Goal: Task Accomplishment & Management: Use online tool/utility

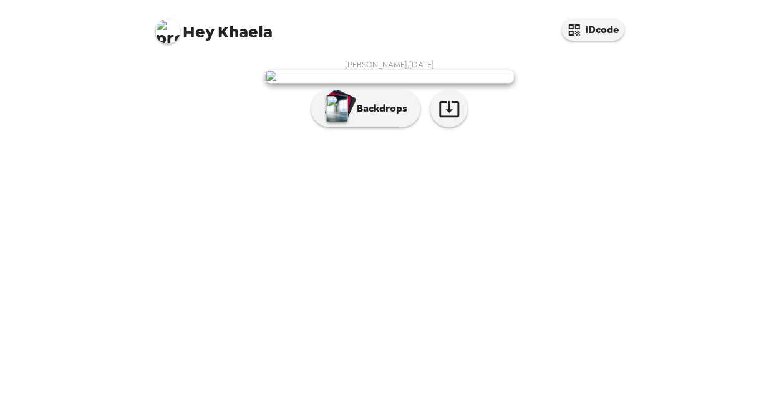
scroll to position [39, 0]
click at [358, 116] on p "Backdrops" at bounding box center [378, 108] width 57 height 15
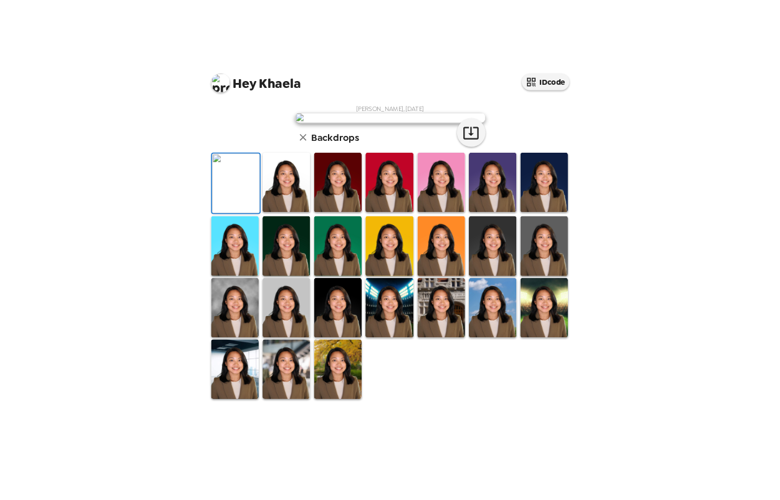
scroll to position [0, 0]
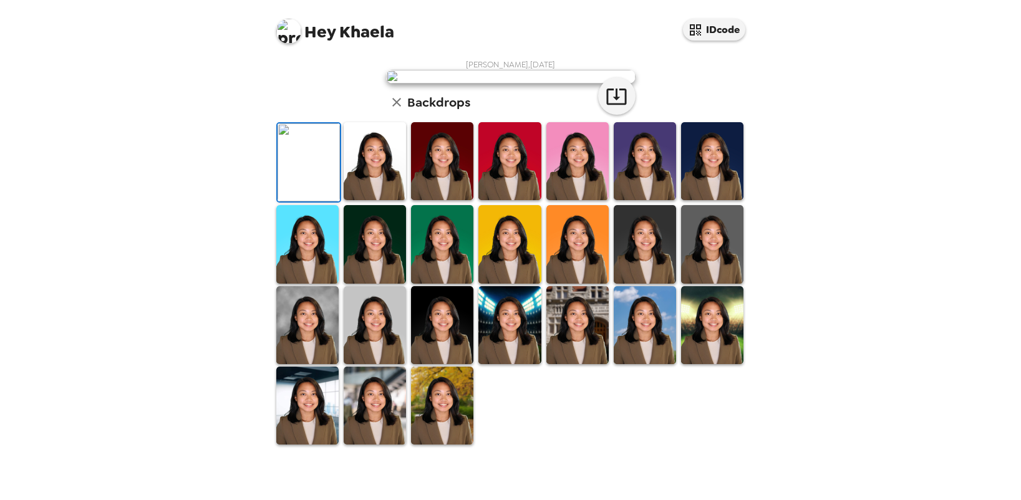
click at [365, 200] on img at bounding box center [375, 161] width 62 height 78
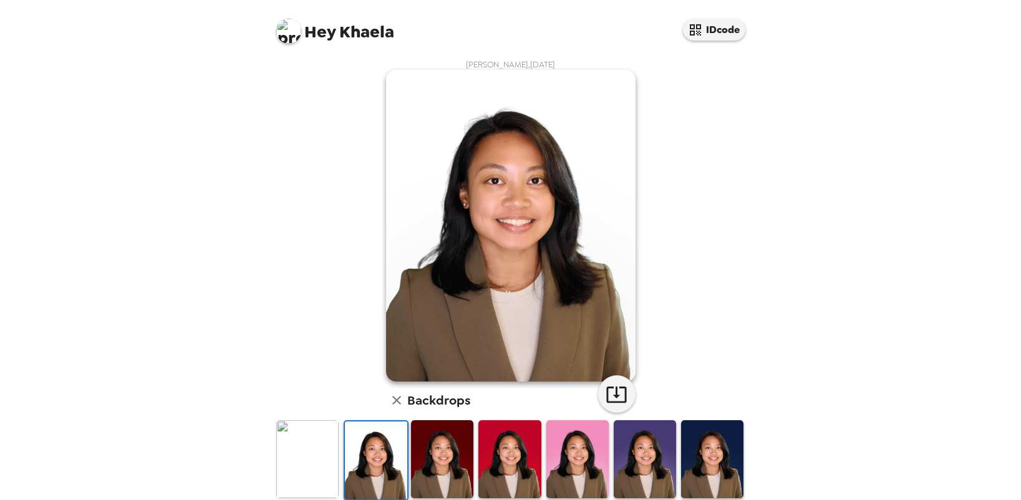
click at [446, 410] on img at bounding box center [442, 459] width 62 height 78
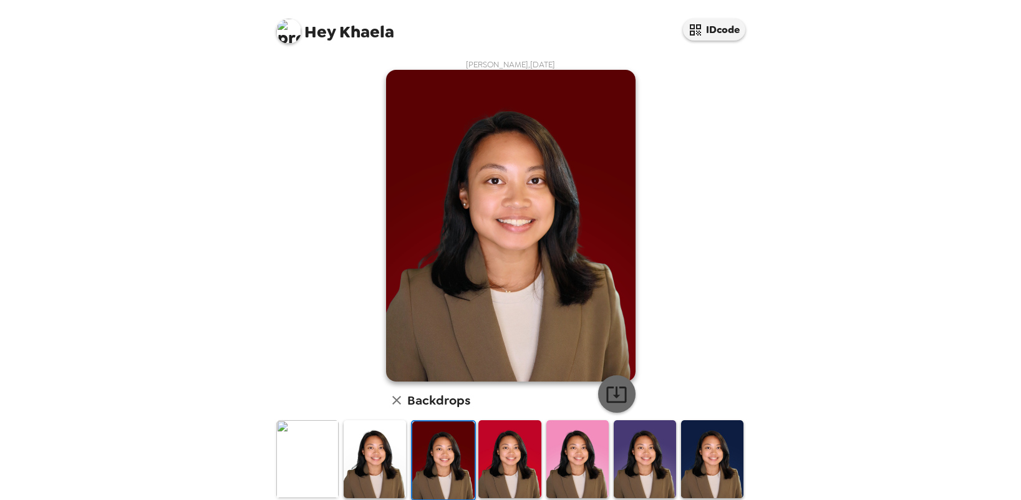
click at [619, 389] on icon "button" at bounding box center [617, 395] width 22 height 22
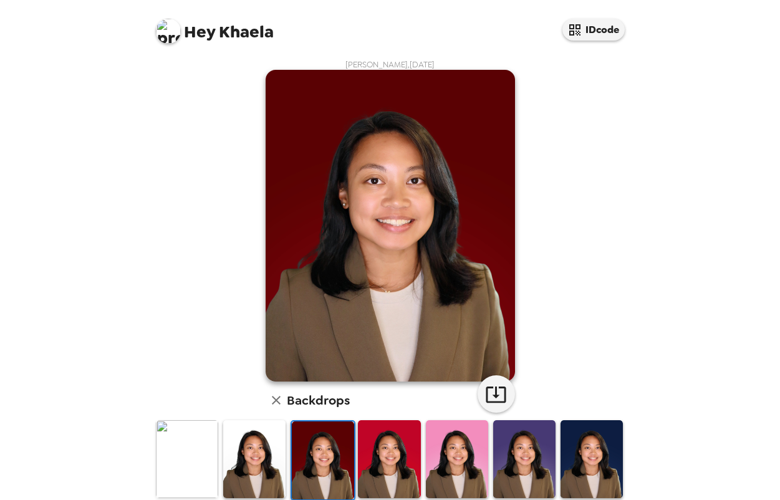
click at [372, 410] on img at bounding box center [389, 459] width 62 height 78
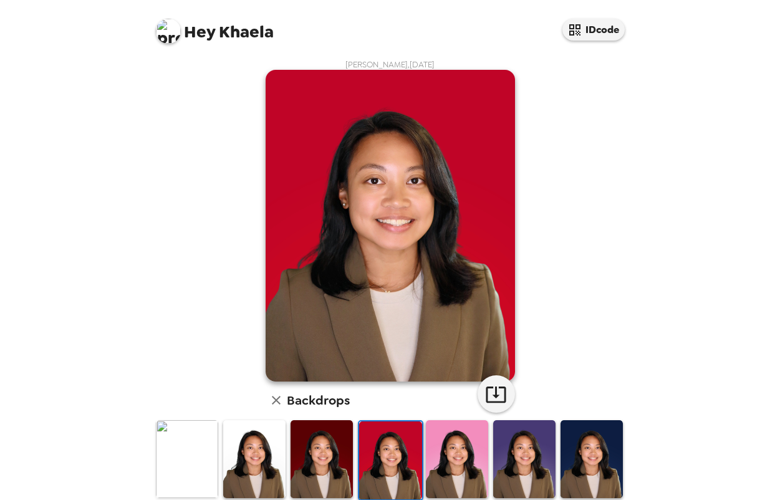
click at [453, 410] on img at bounding box center [457, 459] width 62 height 78
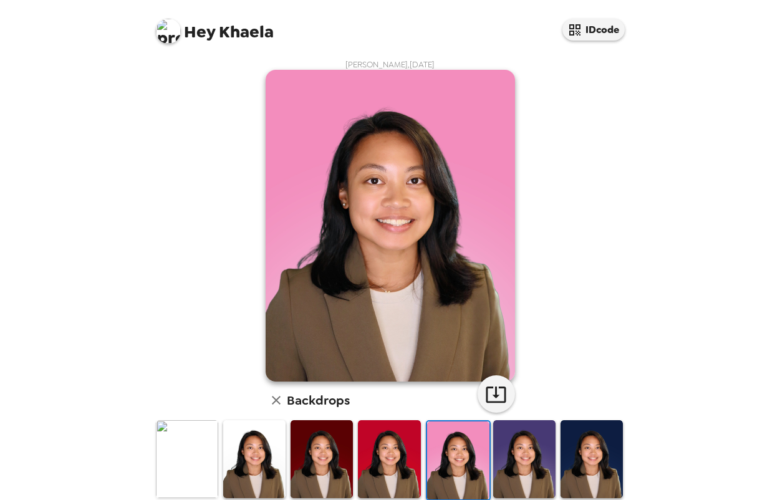
click at [507, 410] on img at bounding box center [524, 459] width 62 height 78
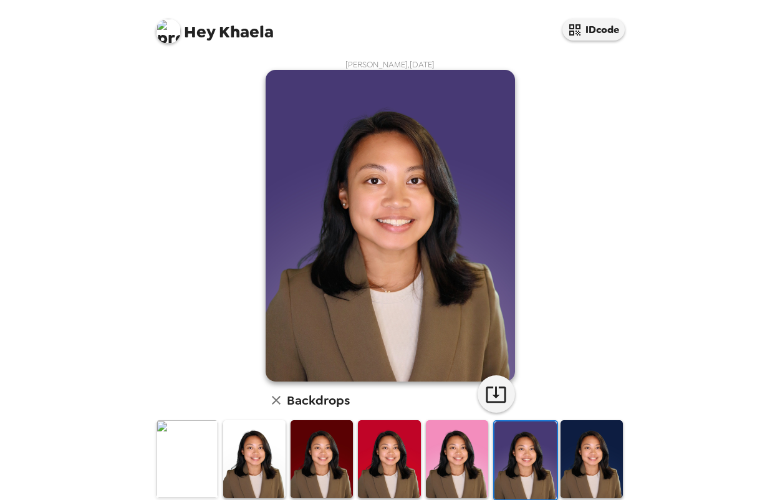
click at [577, 410] on img at bounding box center [592, 459] width 62 height 78
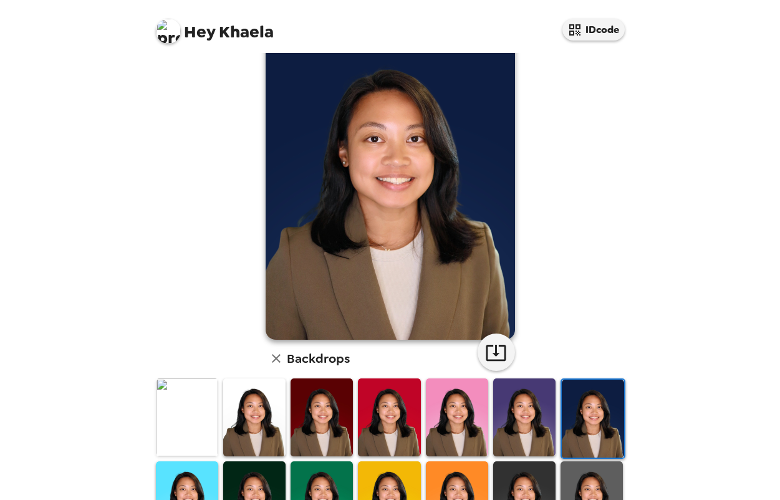
scroll to position [62, 0]
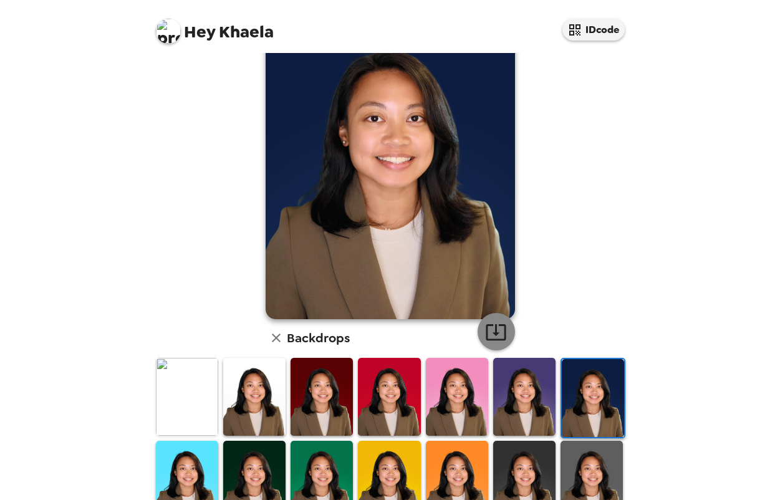
click at [493, 336] on icon "button" at bounding box center [496, 332] width 22 height 22
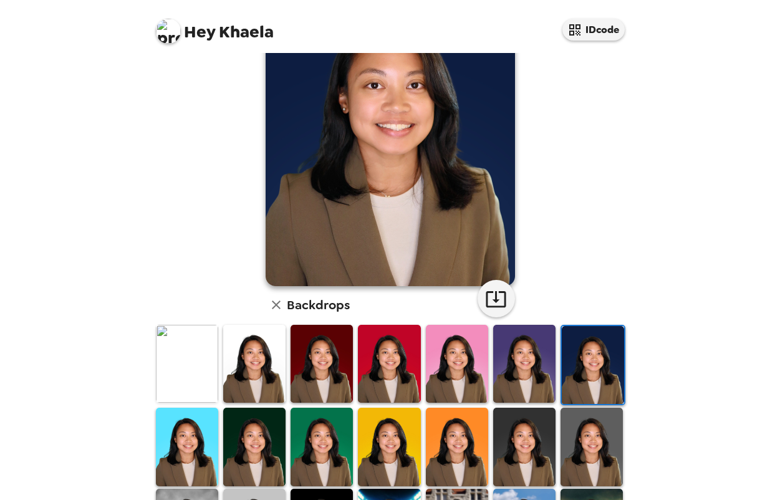
scroll to position [125, 0]
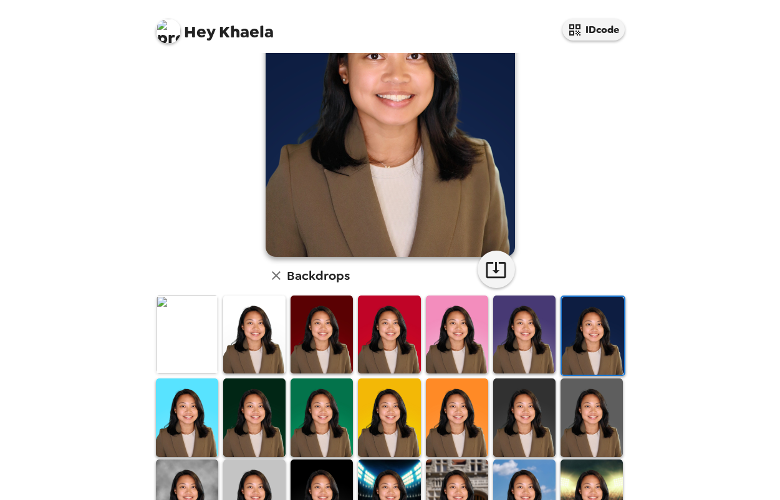
click at [195, 410] on img at bounding box center [187, 418] width 62 height 78
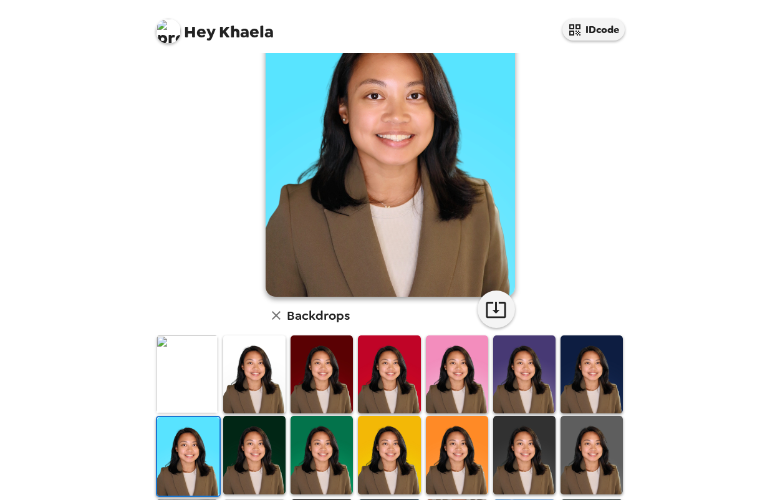
scroll to position [62, 0]
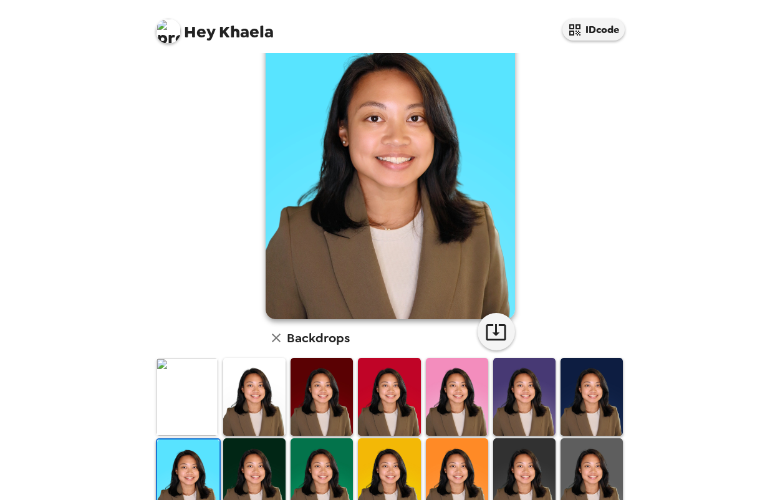
click at [241, 410] on img at bounding box center [254, 477] width 62 height 78
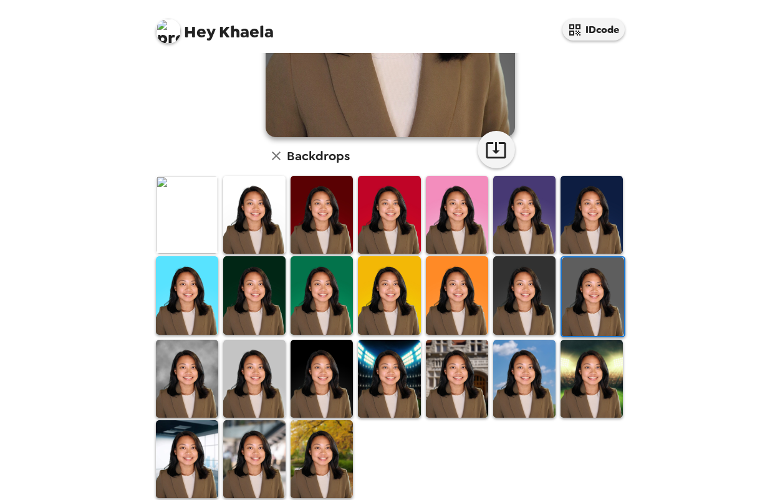
scroll to position [249, 0]
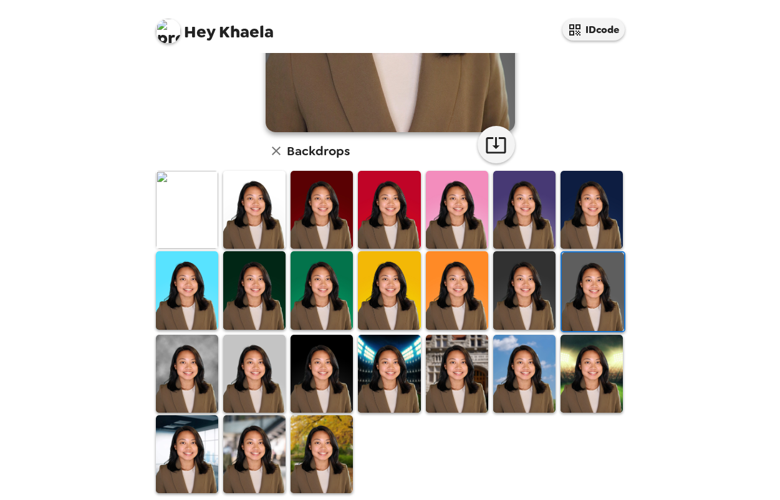
click at [173, 382] on img at bounding box center [187, 374] width 62 height 78
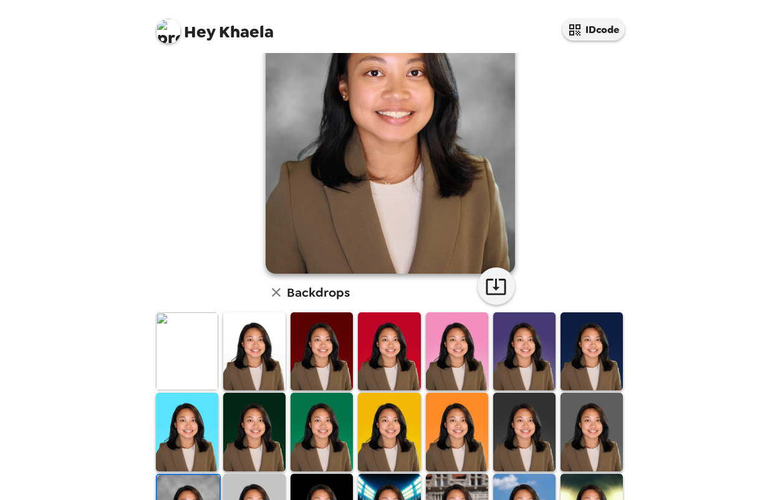
scroll to position [0, 0]
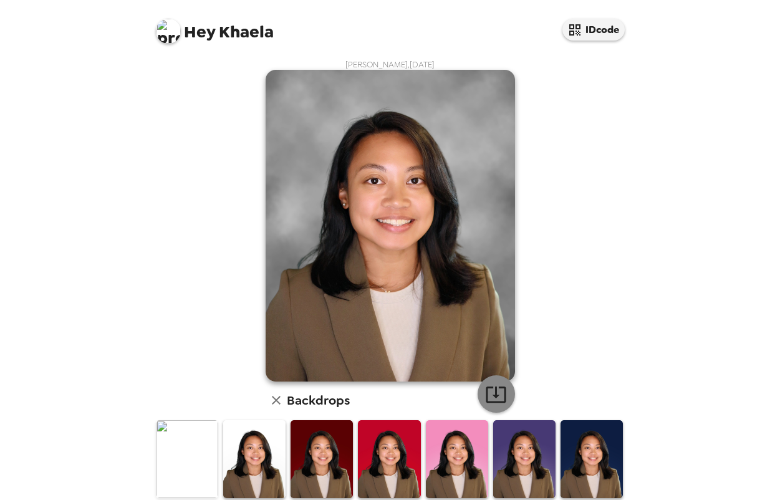
click at [496, 394] on icon "button" at bounding box center [496, 395] width 22 height 22
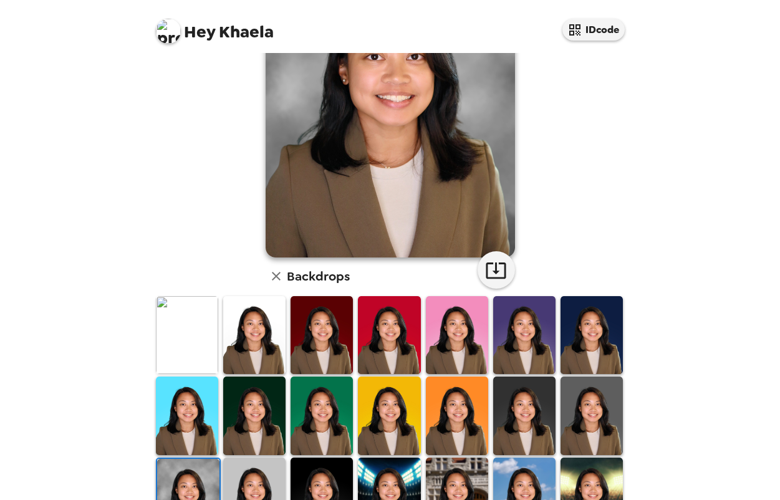
scroll to position [125, 0]
click at [256, 476] on img at bounding box center [254, 496] width 62 height 78
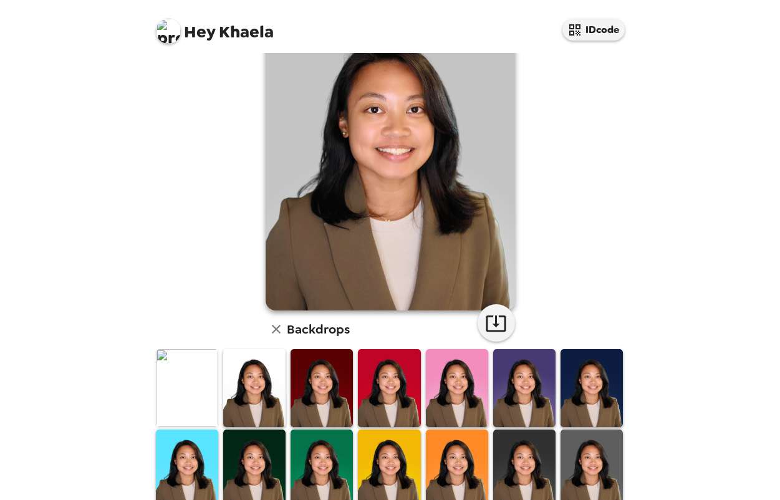
scroll to position [0, 0]
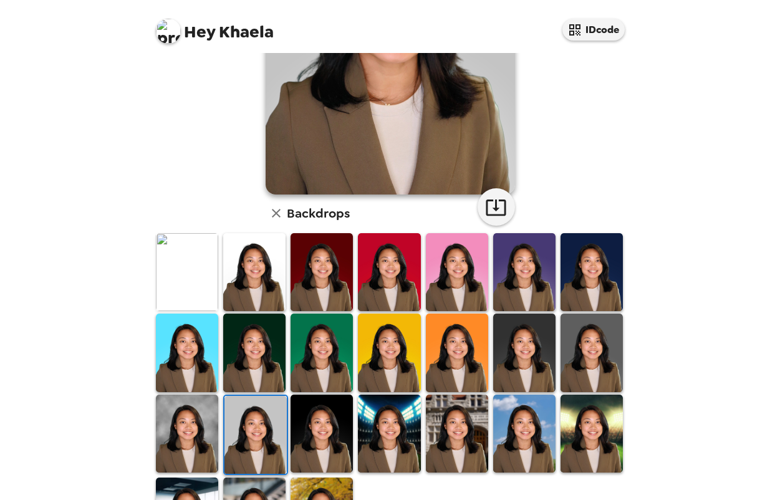
click at [331, 432] on img at bounding box center [322, 434] width 62 height 78
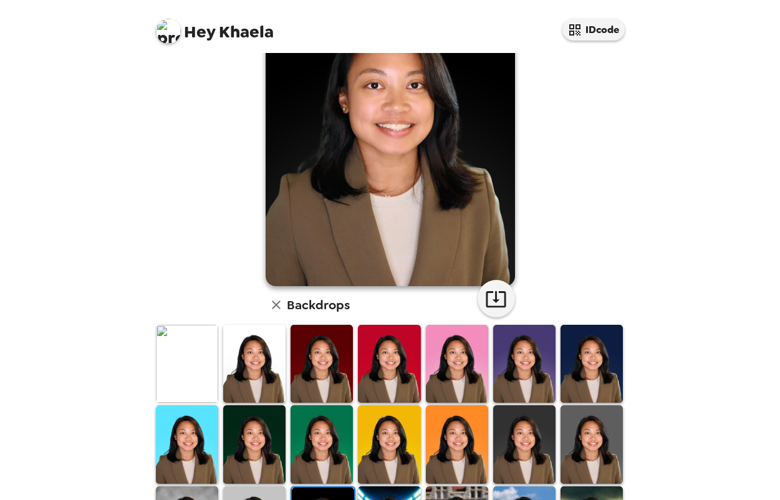
scroll to position [125, 0]
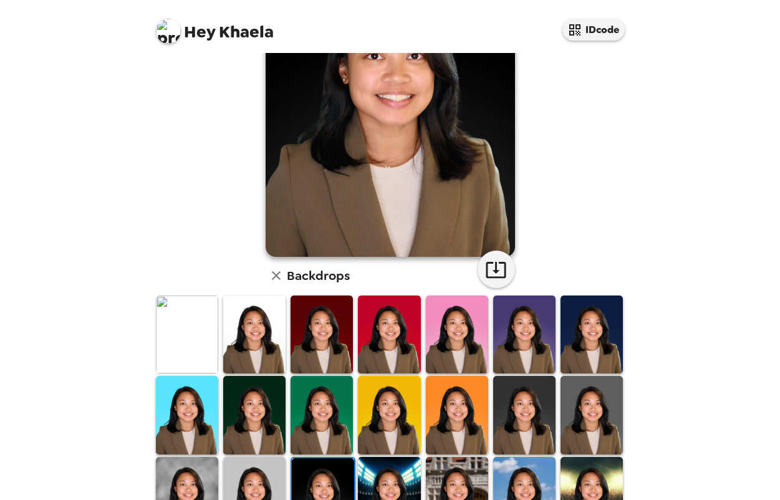
click at [372, 471] on img at bounding box center [389, 496] width 62 height 78
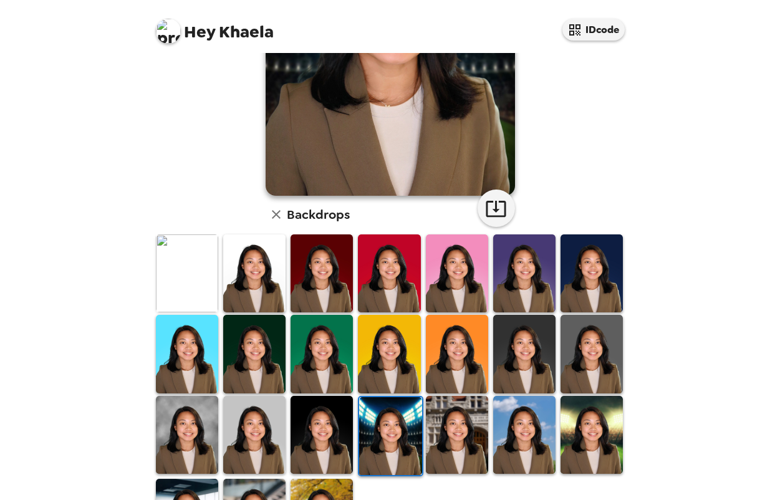
scroll to position [187, 0]
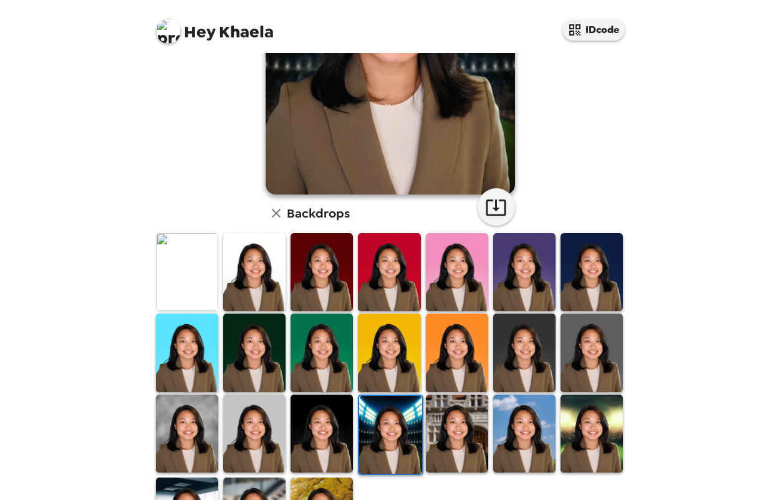
click at [450, 457] on img at bounding box center [457, 434] width 62 height 78
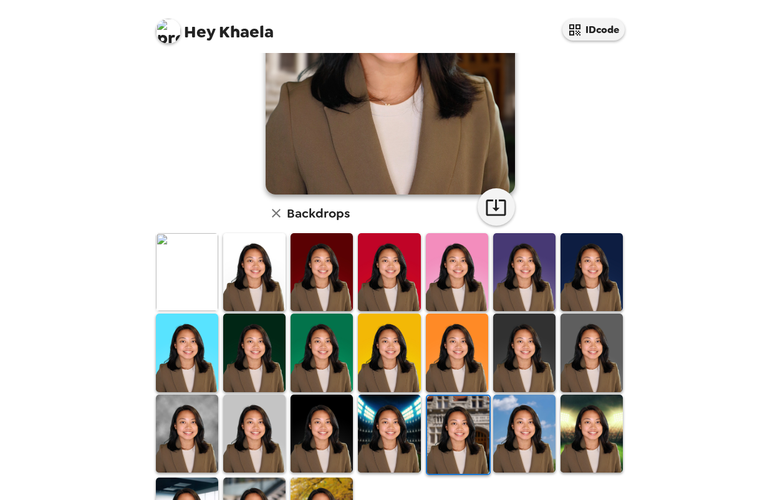
click at [514, 452] on img at bounding box center [524, 434] width 62 height 78
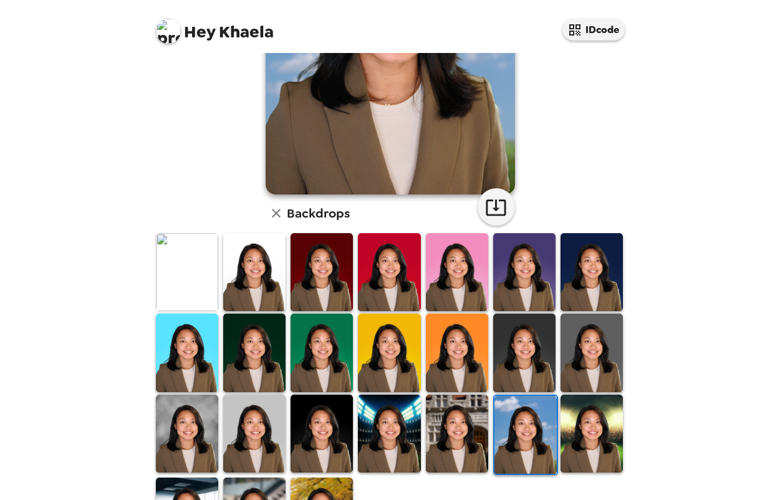
click at [579, 447] on img at bounding box center [592, 434] width 62 height 78
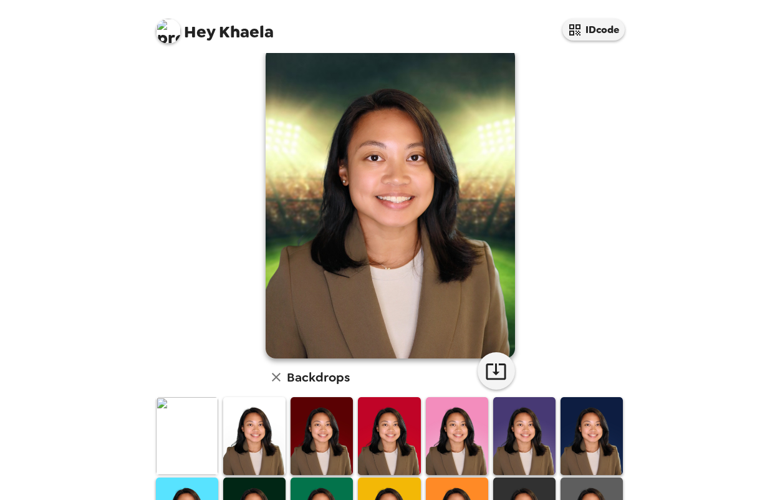
scroll to position [0, 0]
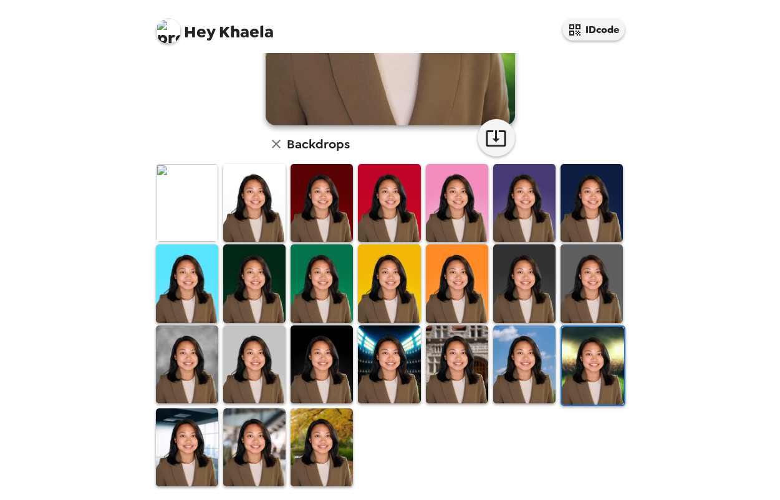
click at [213, 440] on img at bounding box center [187, 447] width 62 height 78
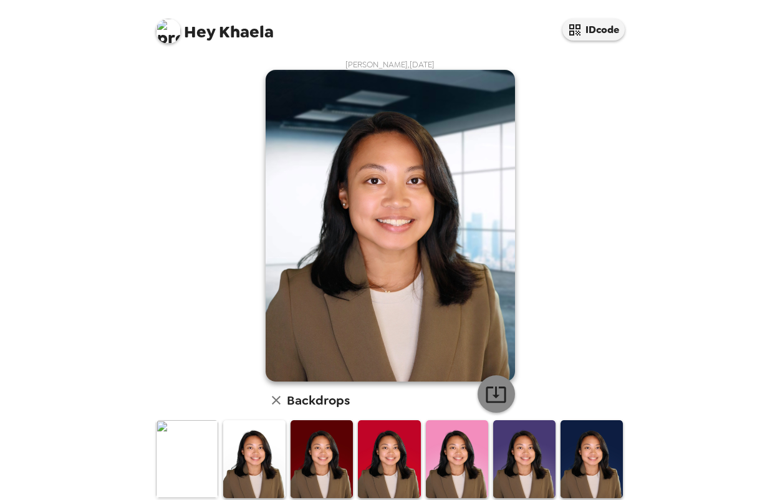
click at [485, 398] on icon "button" at bounding box center [496, 395] width 22 height 22
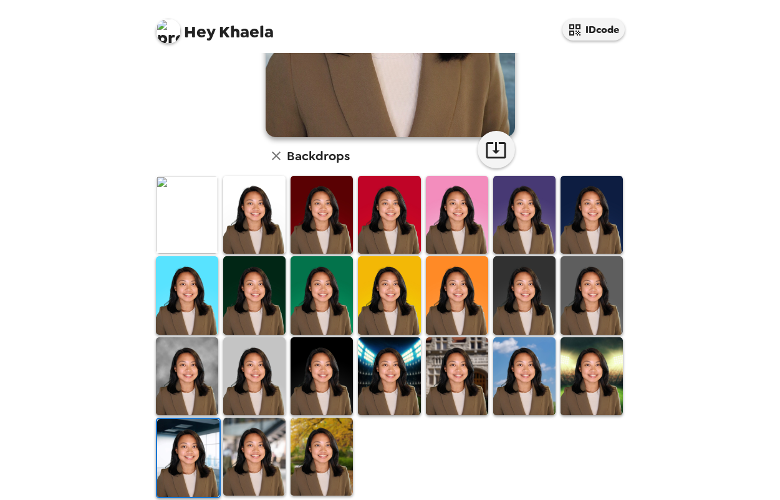
scroll to position [249, 0]
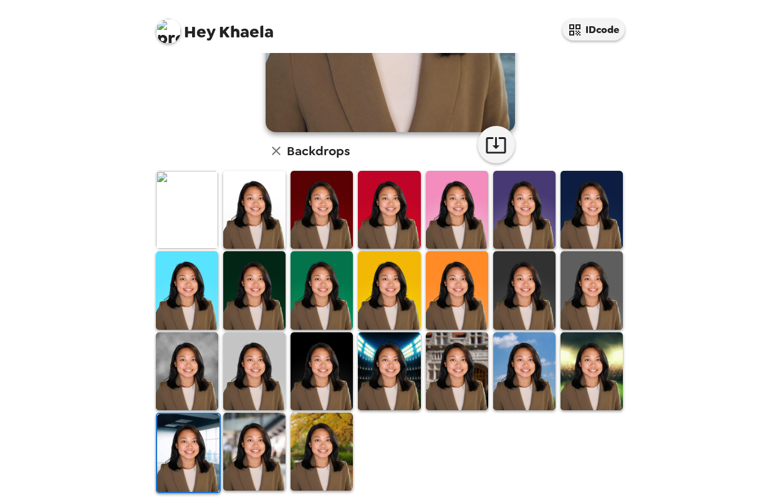
click at [251, 437] on img at bounding box center [254, 452] width 62 height 78
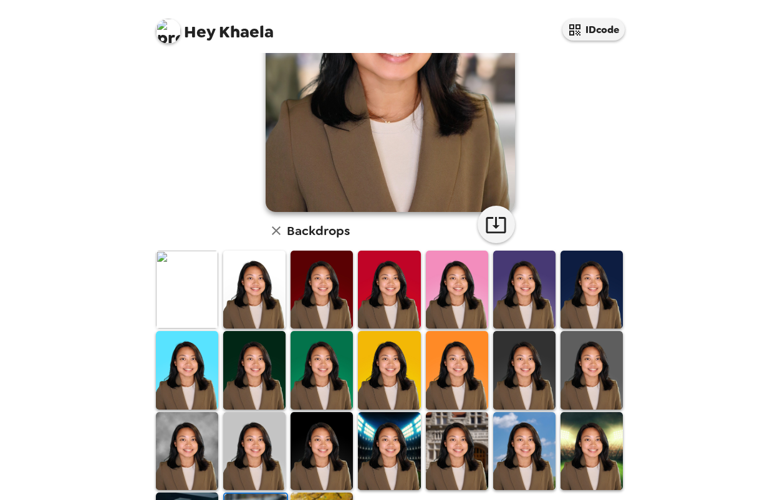
scroll to position [0, 0]
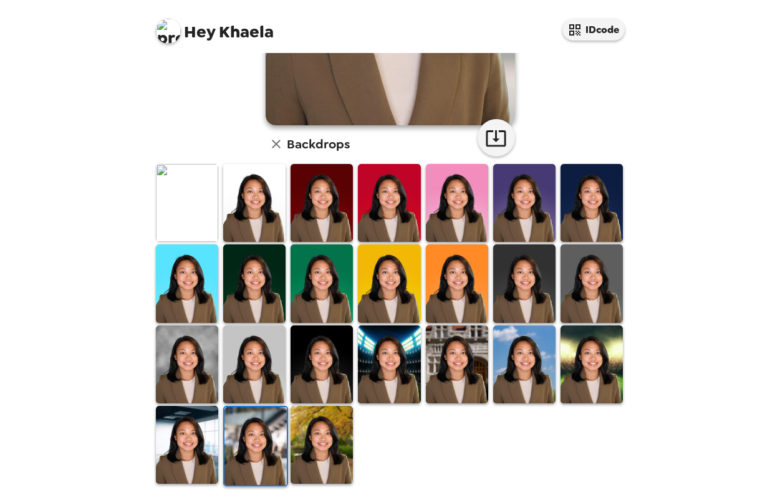
click at [328, 430] on img at bounding box center [322, 445] width 62 height 78
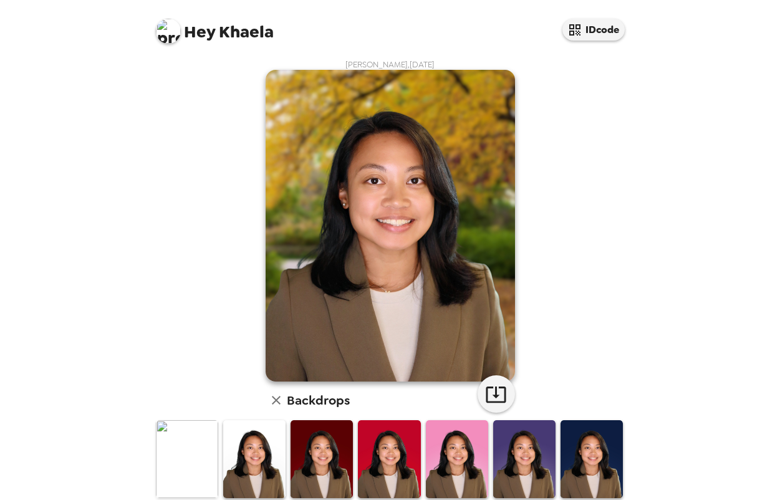
click at [485, 34] on div "Hey Khaela IDcode" at bounding box center [390, 26] width 499 height 53
click at [485, 402] on icon "button" at bounding box center [496, 395] width 22 height 22
